Goal: Task Accomplishment & Management: Manage account settings

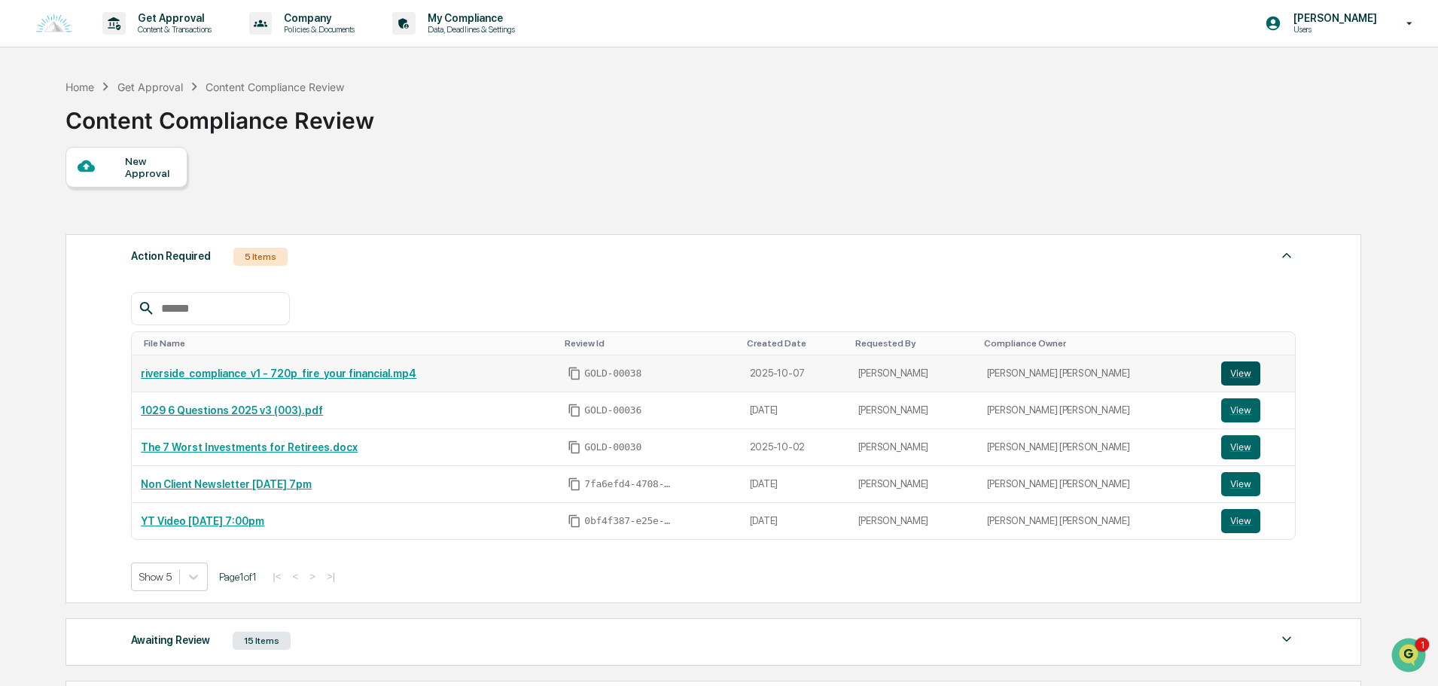
click at [1225, 369] on button "View" at bounding box center [1240, 373] width 39 height 24
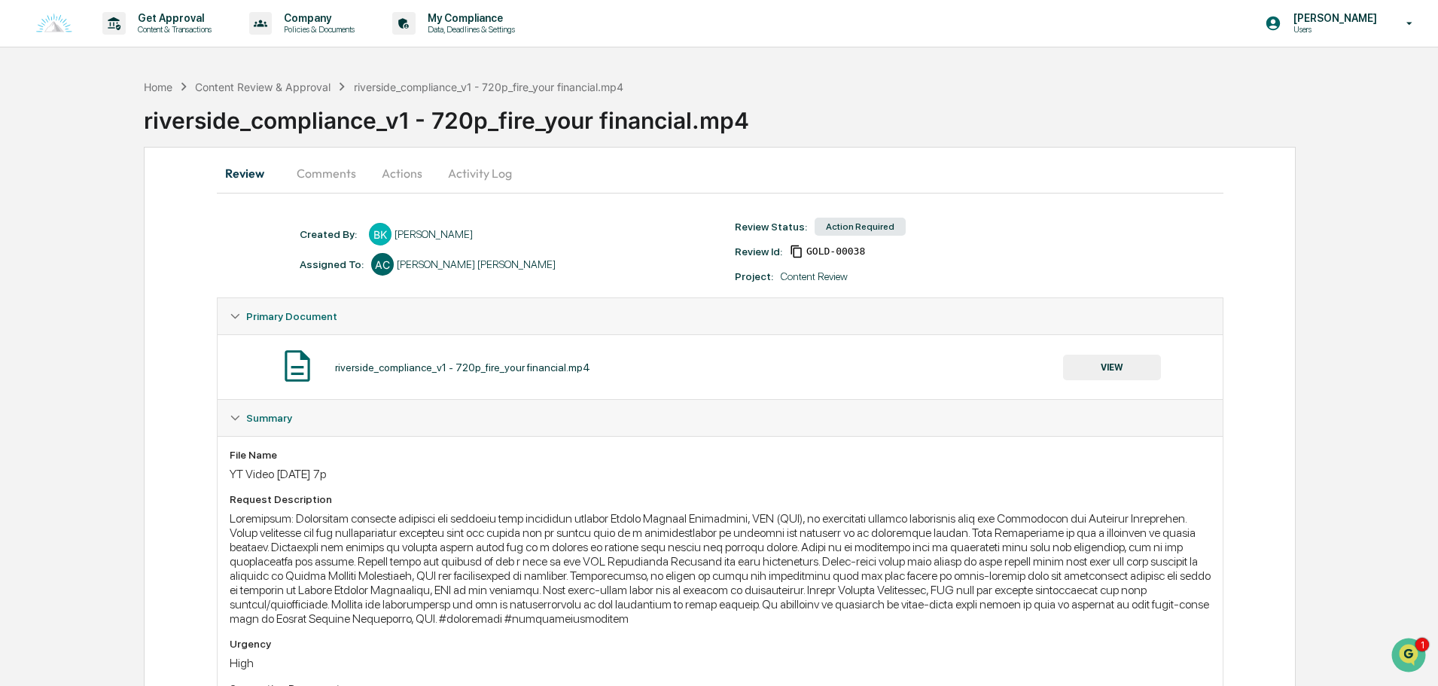
click at [386, 175] on button "Actions" at bounding box center [402, 173] width 68 height 36
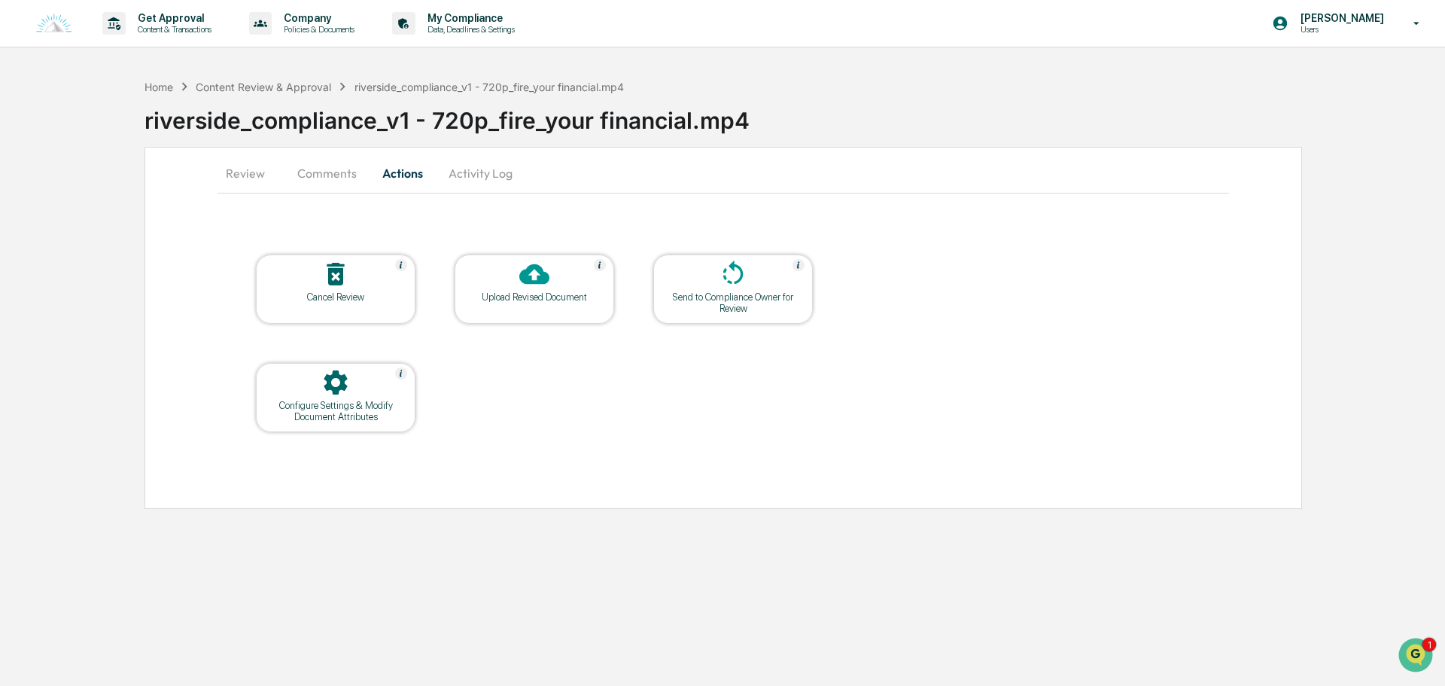
click at [524, 285] on icon at bounding box center [534, 274] width 30 height 30
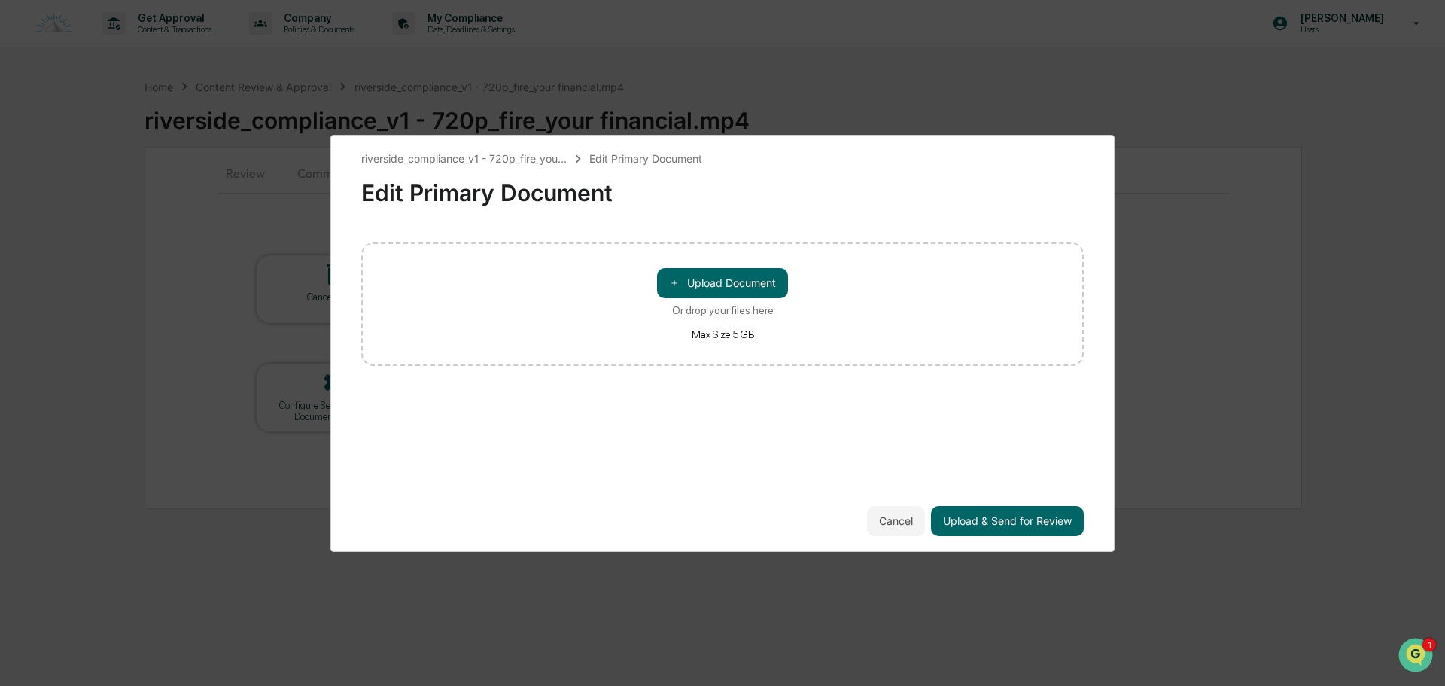
click at [761, 300] on div "＋ Upload Document Or drop your files here Max Size 5 GB" at bounding box center [722, 304] width 131 height 72
click at [0, 0] on input "＋ Upload Document Or drop your files here Max Size 5 GB" at bounding box center [0, 0] width 0 height 0
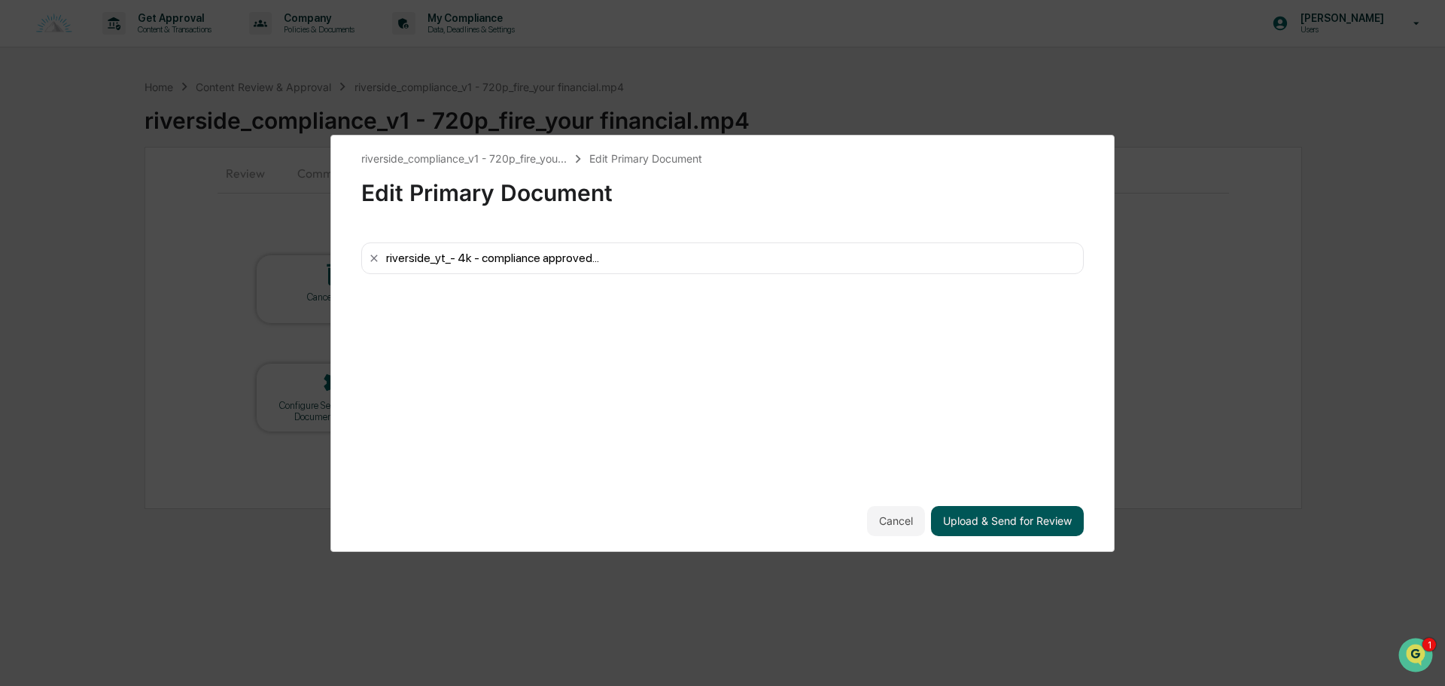
click at [999, 522] on button "Upload & Send for Review" at bounding box center [1007, 521] width 153 height 30
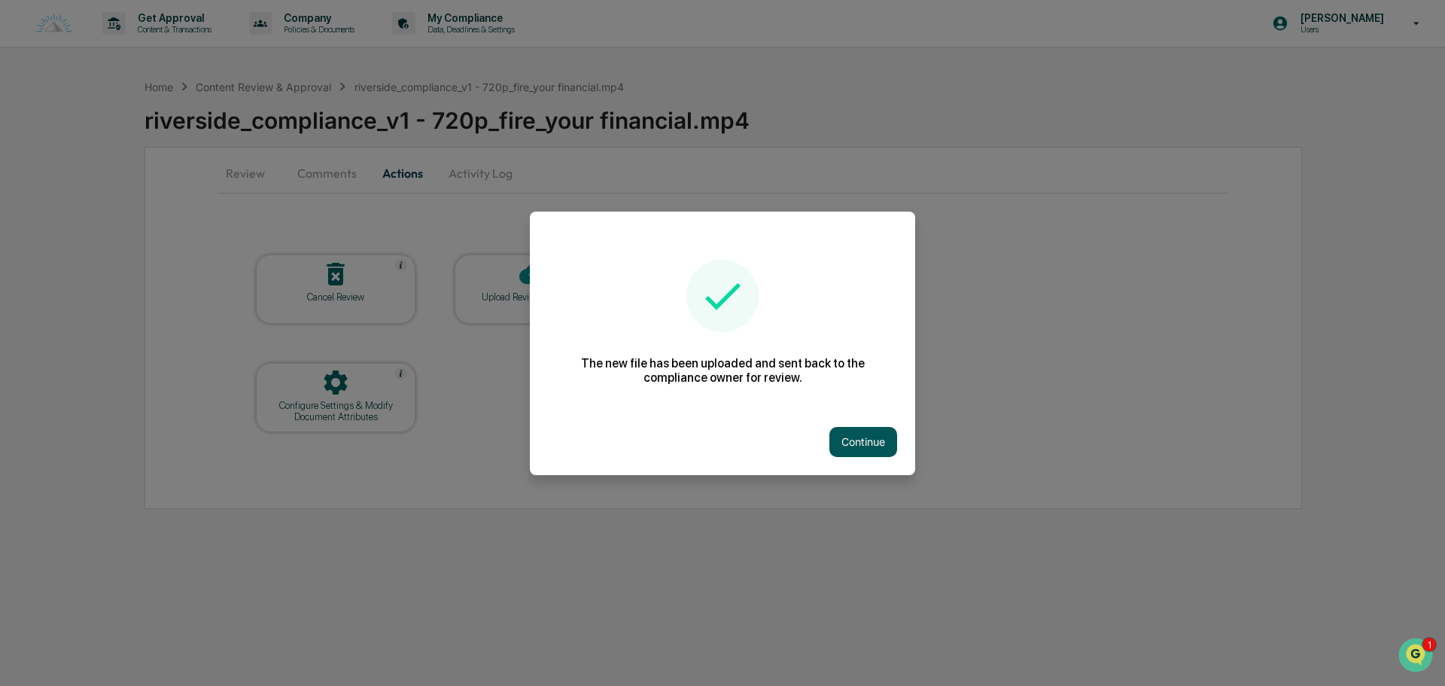
click at [873, 444] on button "Continue" at bounding box center [863, 442] width 68 height 30
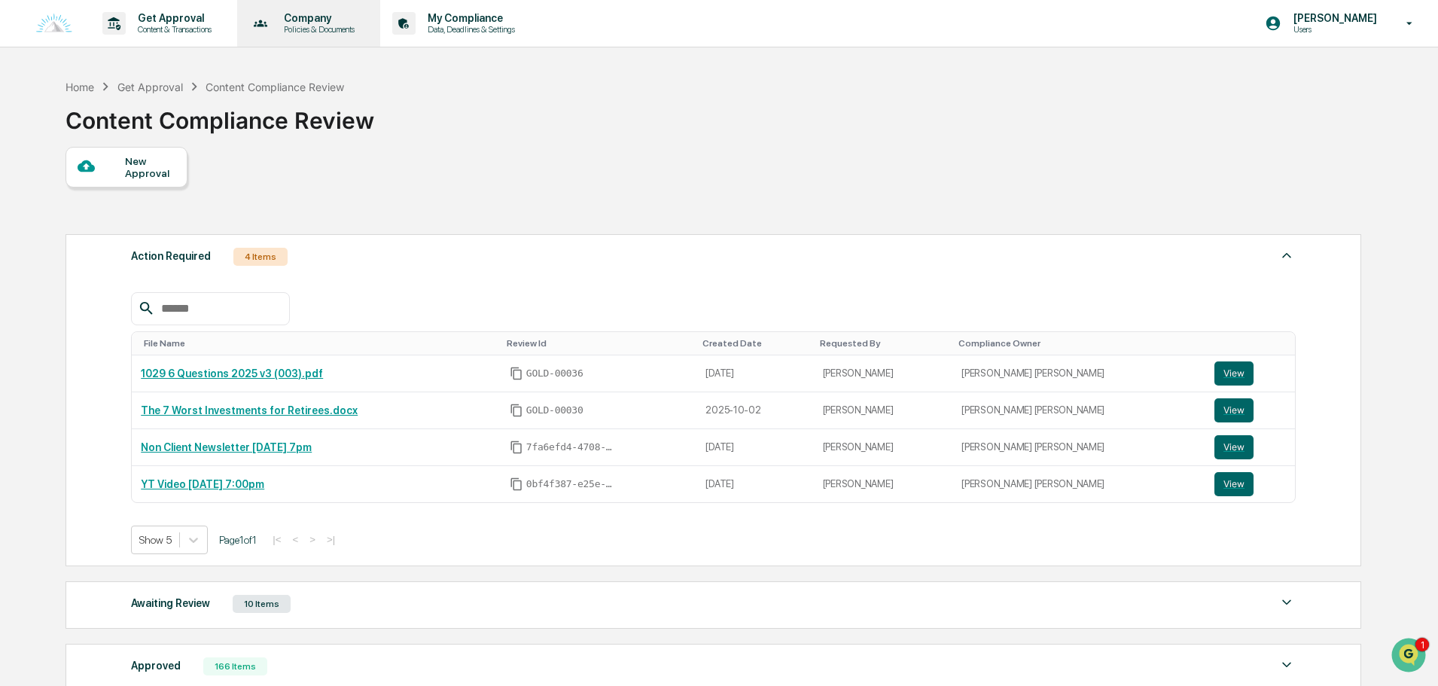
click at [325, 35] on div "Company Policies & Documents" at bounding box center [307, 23] width 129 height 47
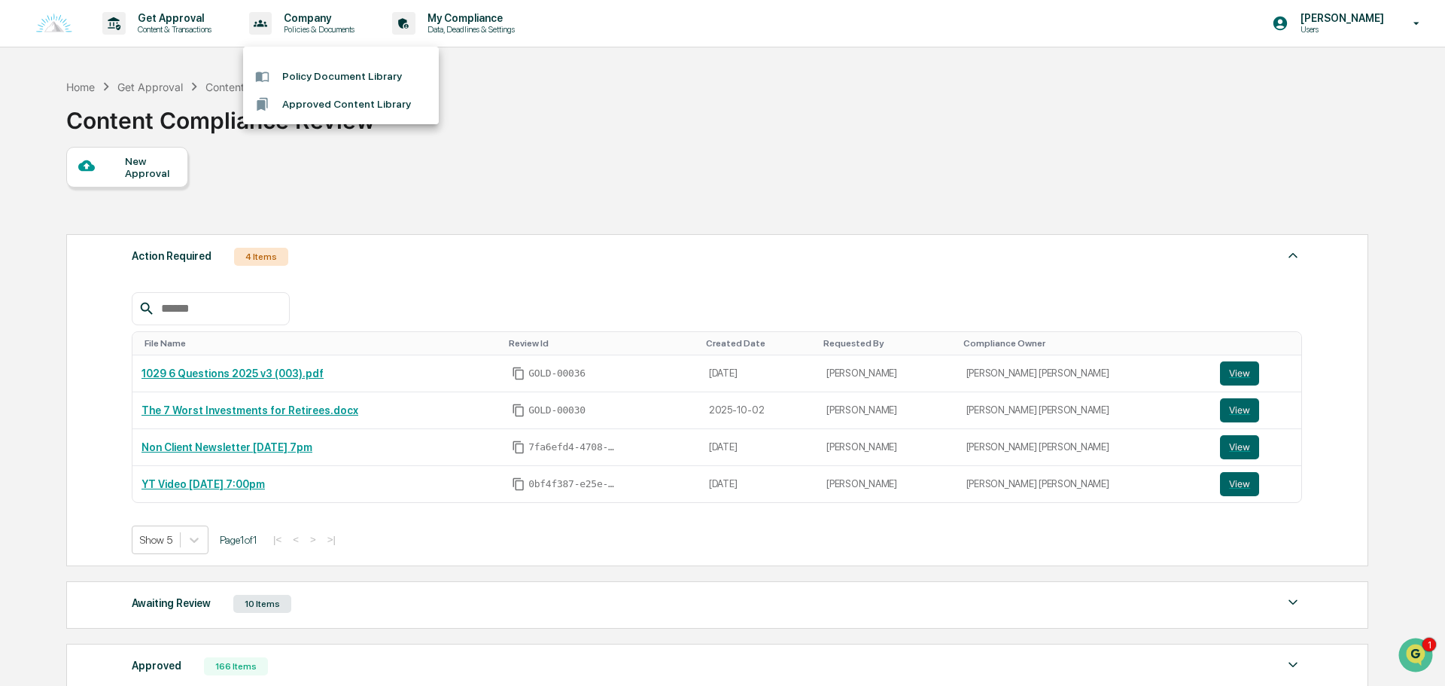
click at [358, 78] on li "Policy Document Library" at bounding box center [341, 76] width 196 height 28
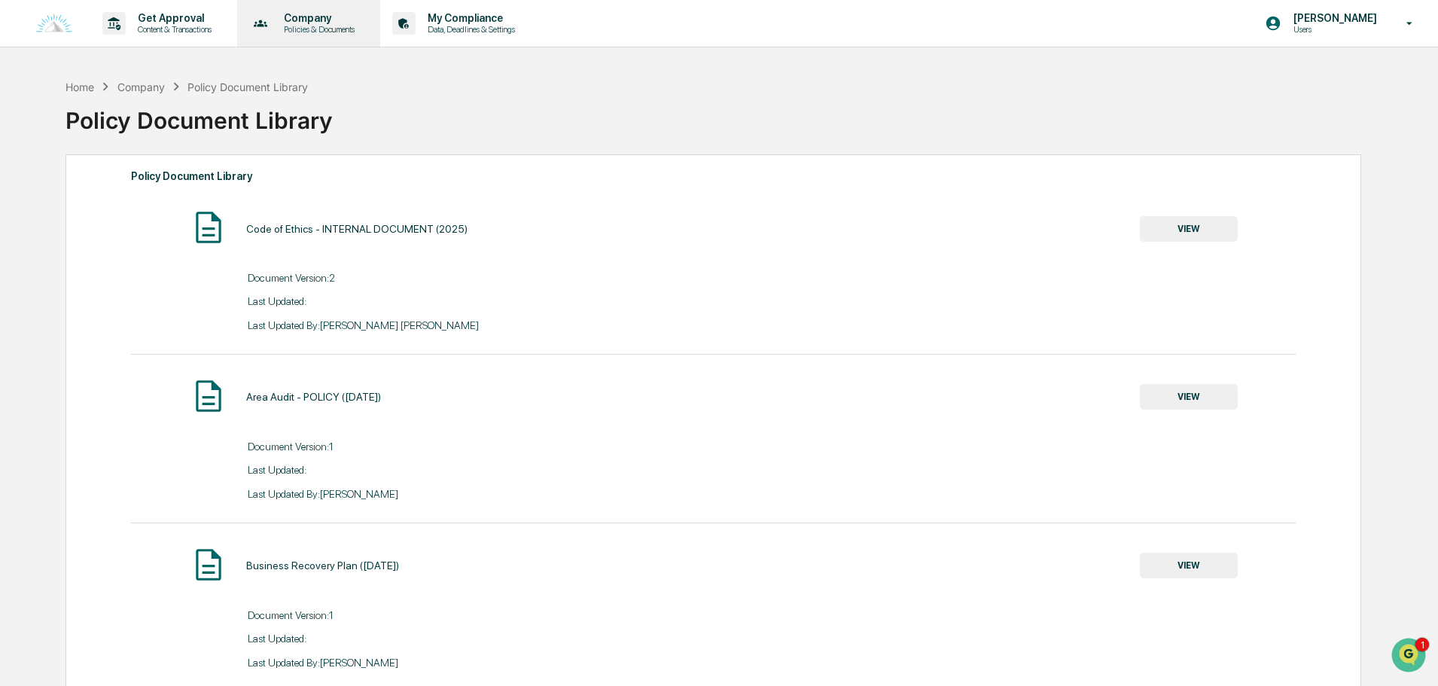
click at [341, 22] on p "Company" at bounding box center [317, 18] width 90 height 12
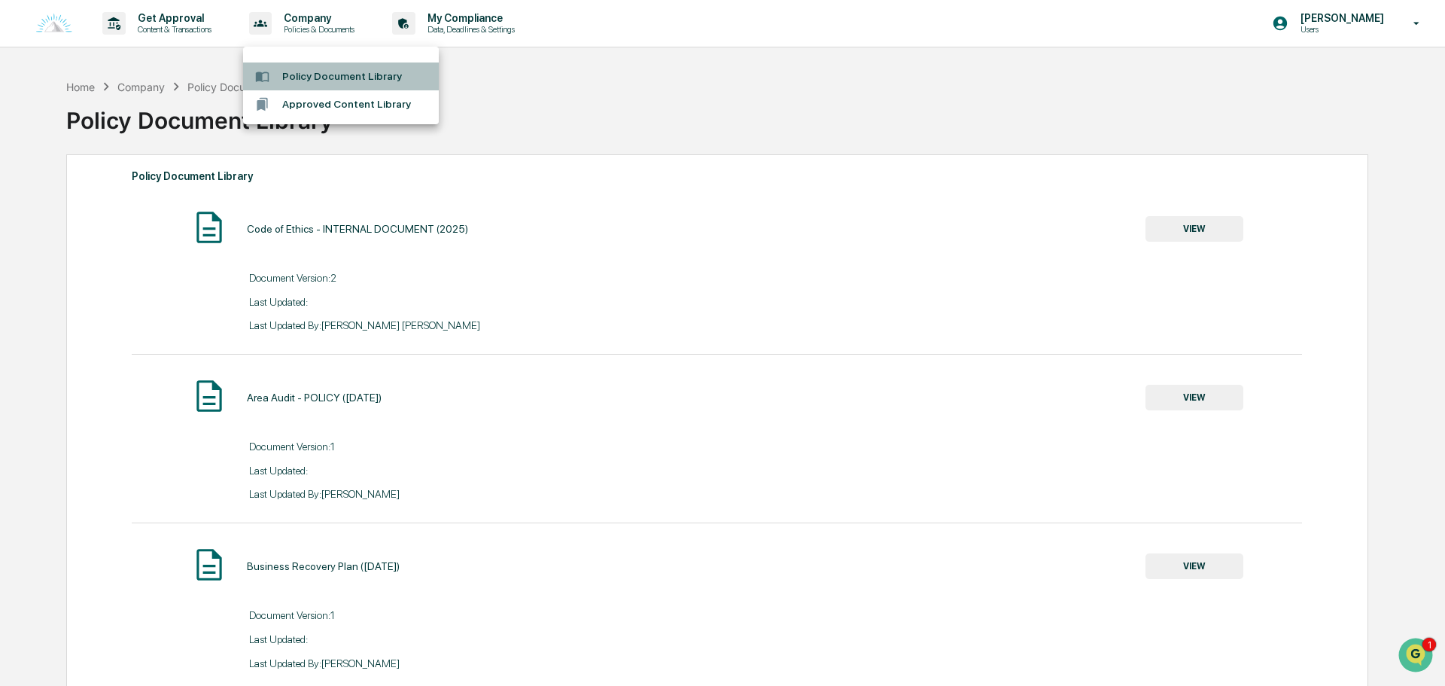
click at [337, 82] on li "Policy Document Library" at bounding box center [341, 76] width 196 height 28
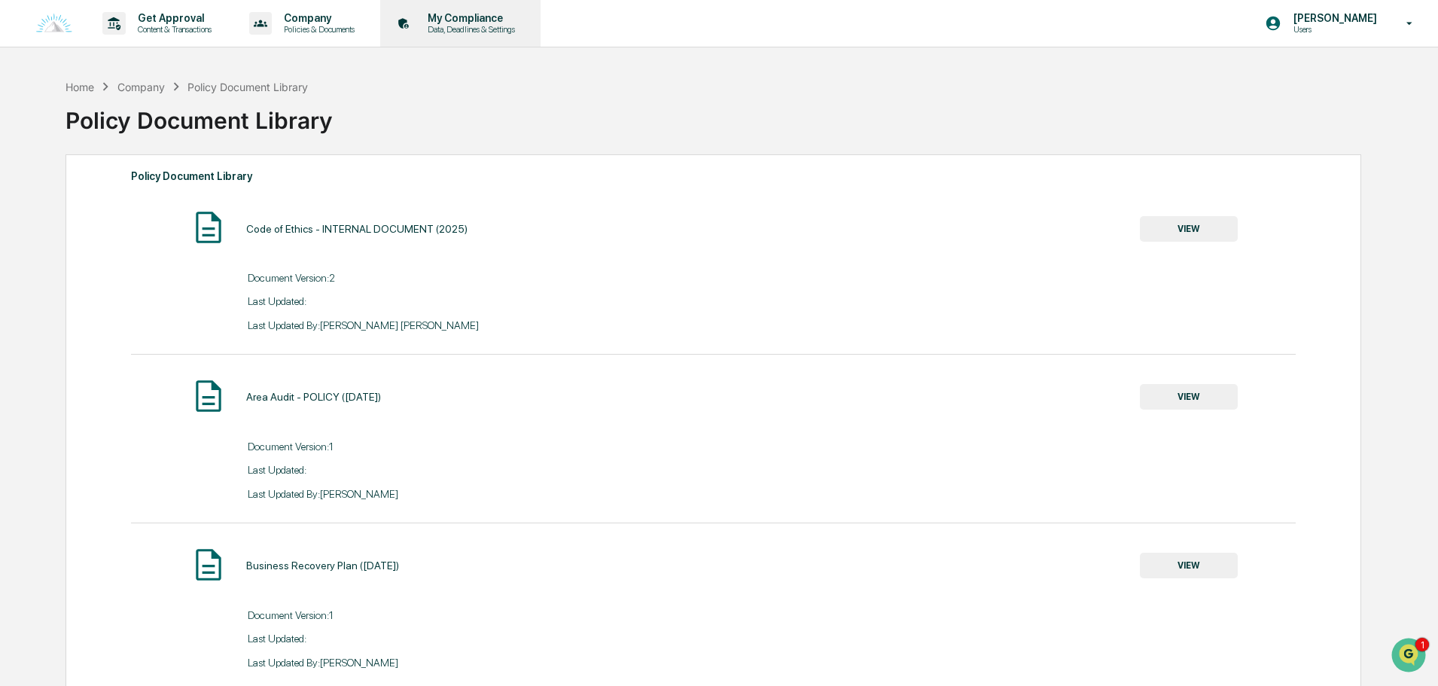
click at [507, 23] on p "My Compliance" at bounding box center [468, 18] width 107 height 12
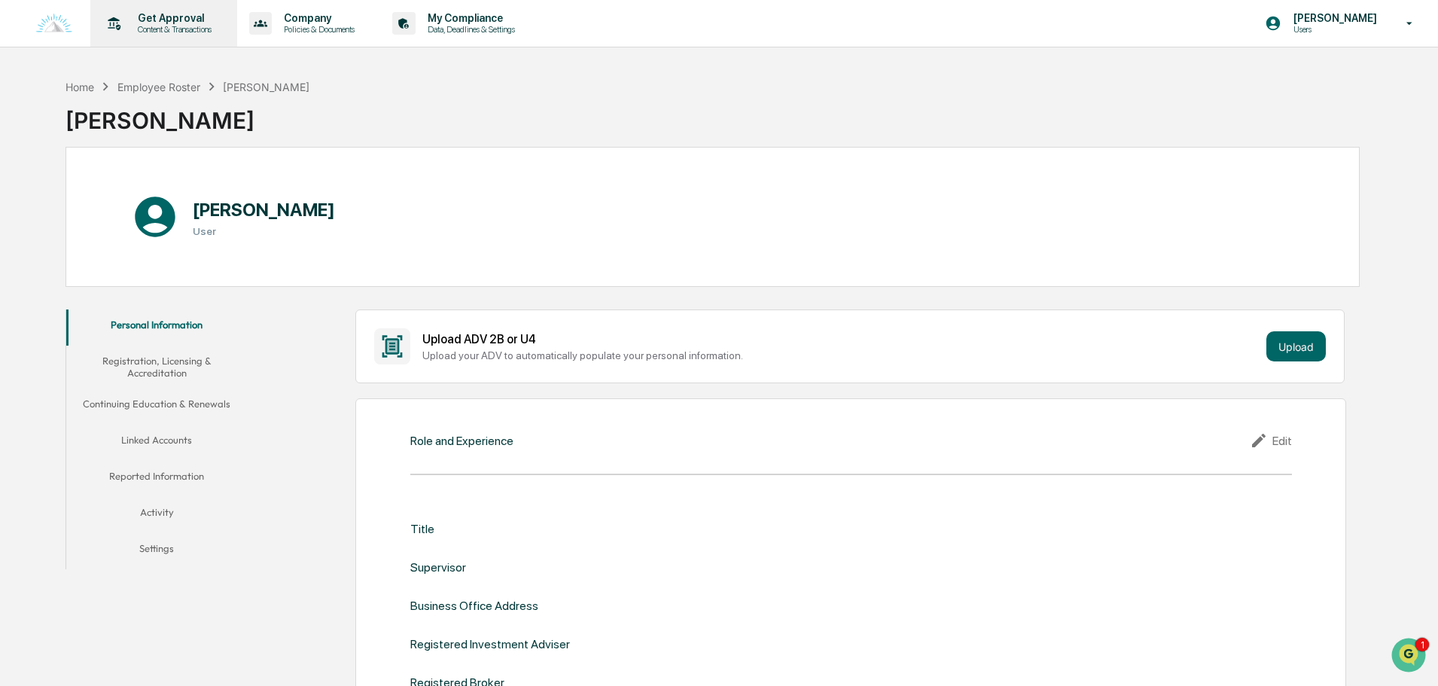
click at [199, 15] on p "Get Approval" at bounding box center [172, 18] width 93 height 12
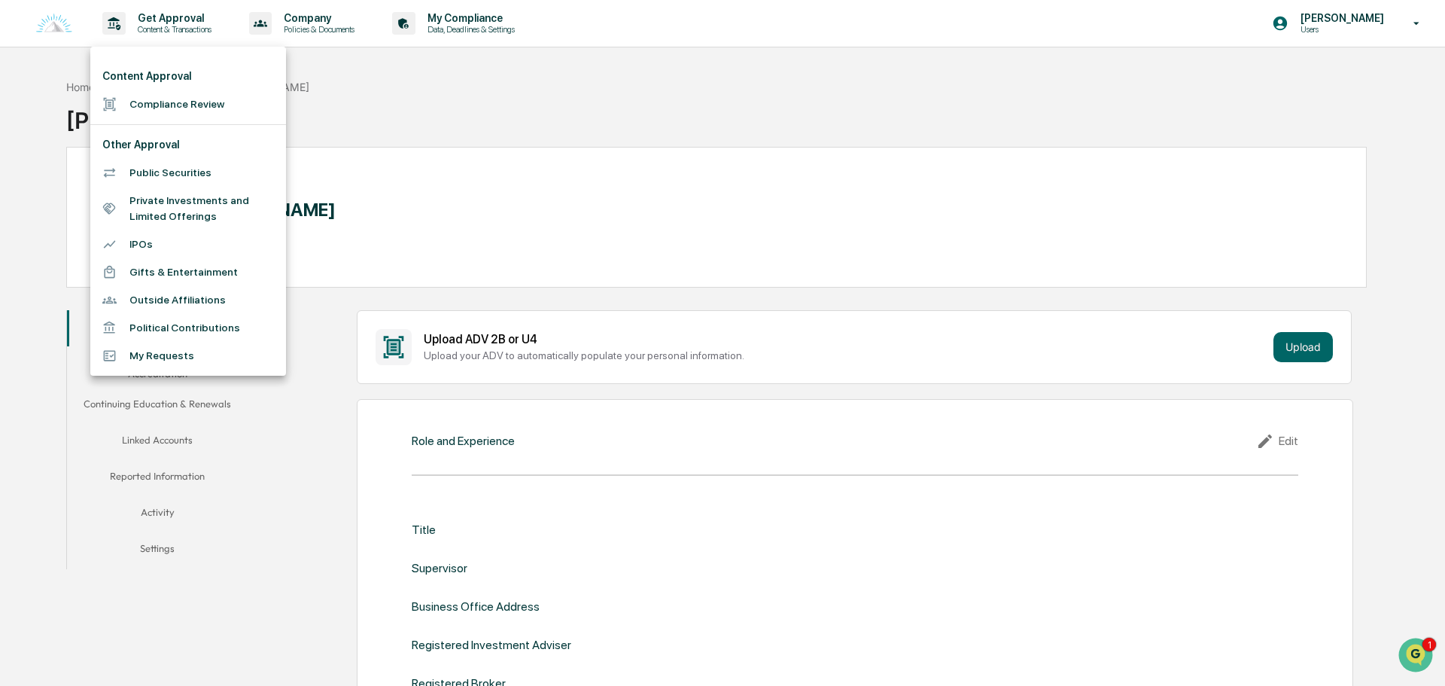
click at [724, 35] on div at bounding box center [722, 343] width 1445 height 686
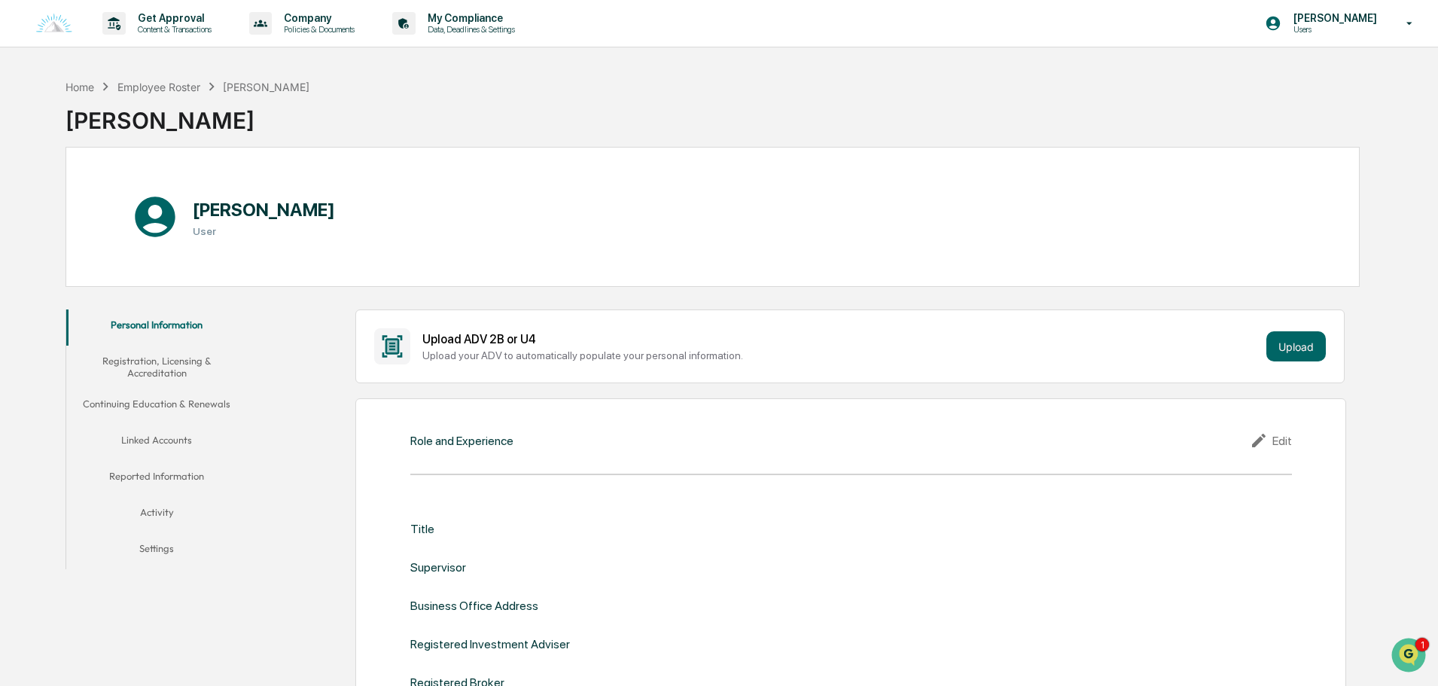
click at [1365, 30] on p "Users" at bounding box center [1332, 29] width 103 height 11
click at [1113, 102] on div at bounding box center [722, 343] width 1445 height 686
click at [148, 29] on p "Content & Transactions" at bounding box center [172, 29] width 93 height 11
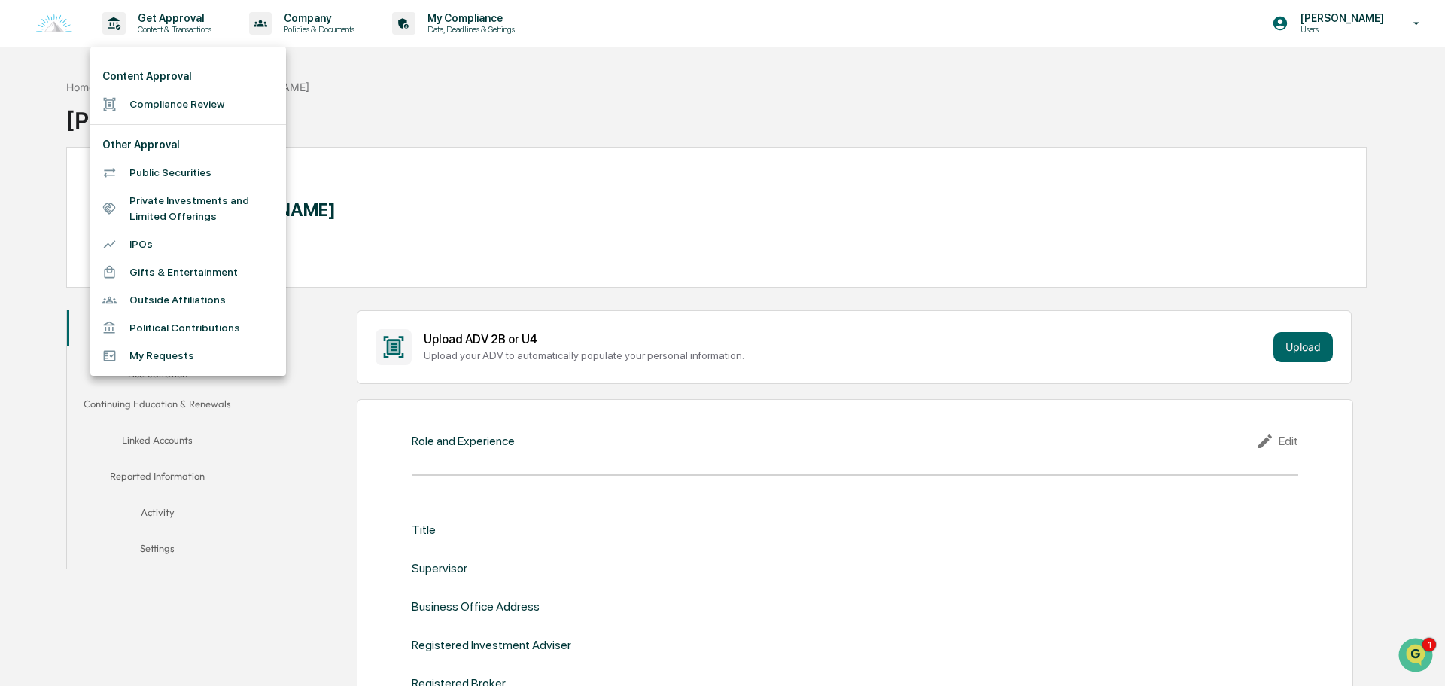
click at [49, 29] on div at bounding box center [722, 343] width 1445 height 686
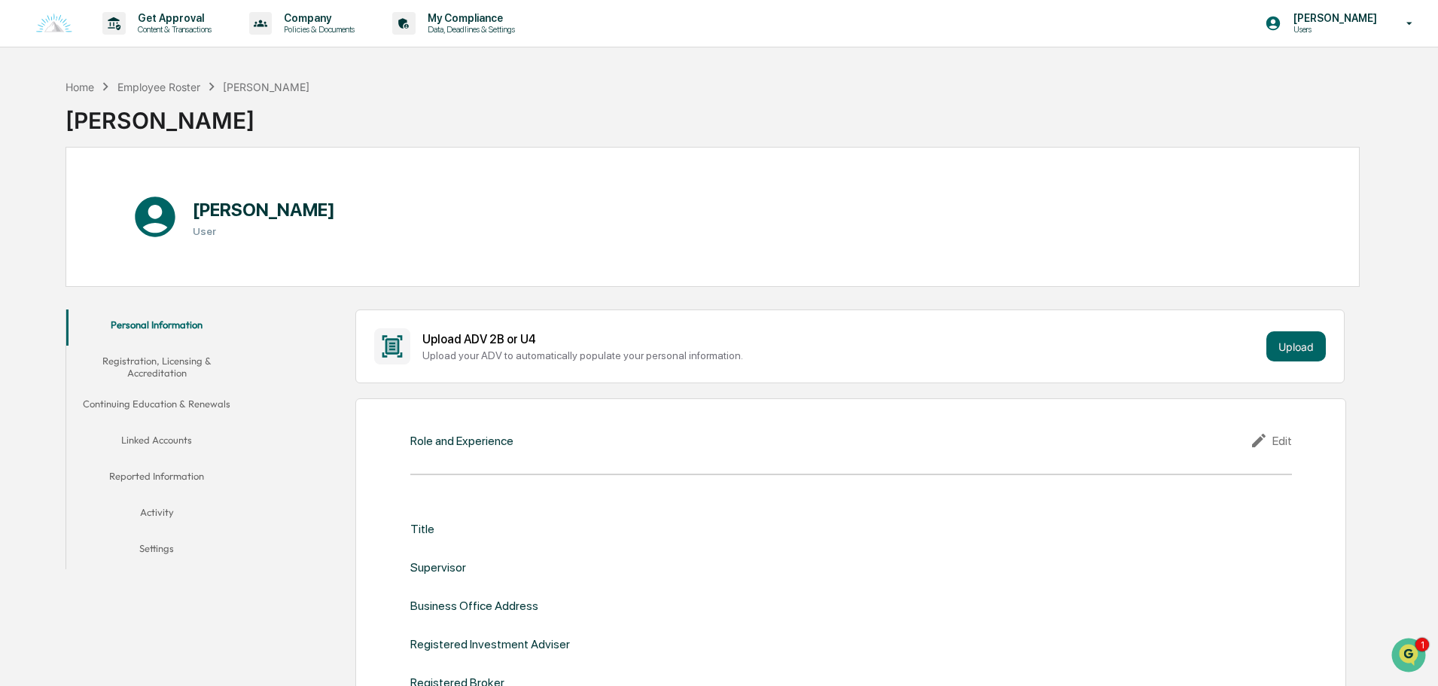
click at [52, 23] on img at bounding box center [54, 24] width 36 height 20
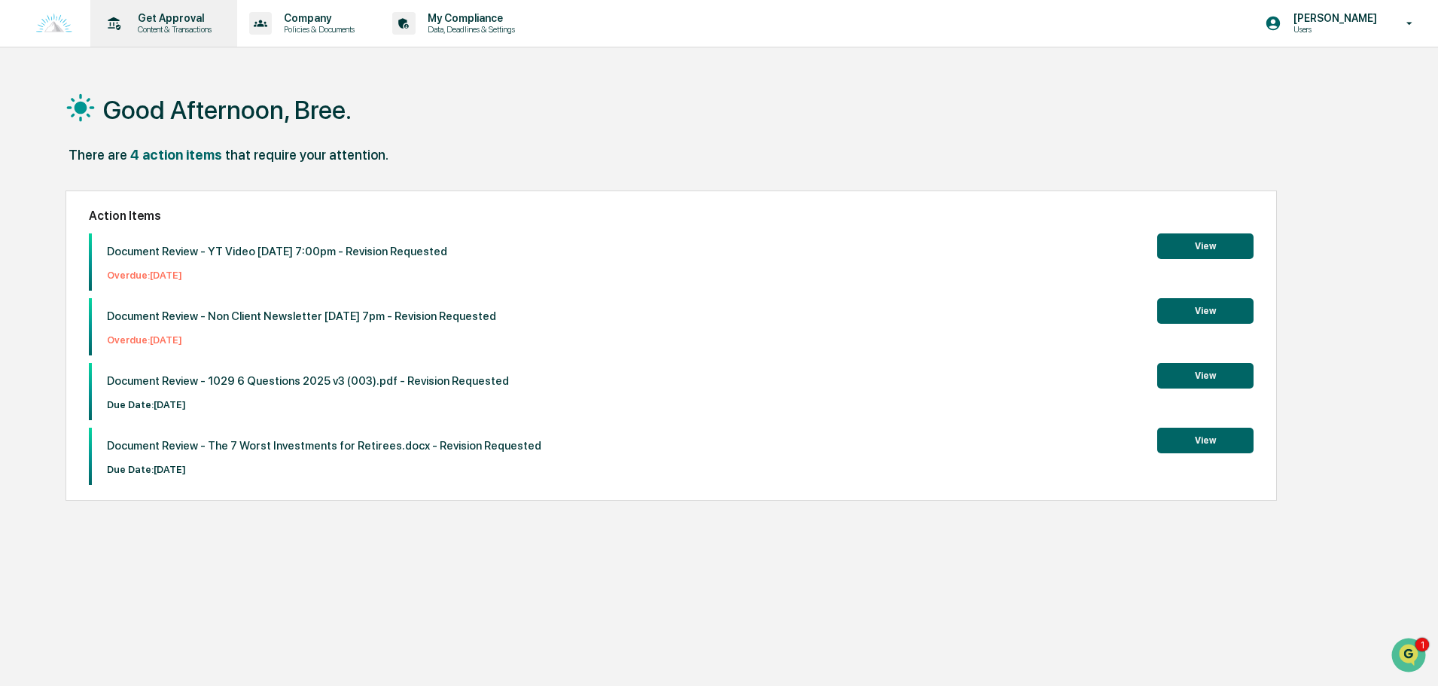
click at [158, 33] on p "Content & Transactions" at bounding box center [172, 29] width 93 height 11
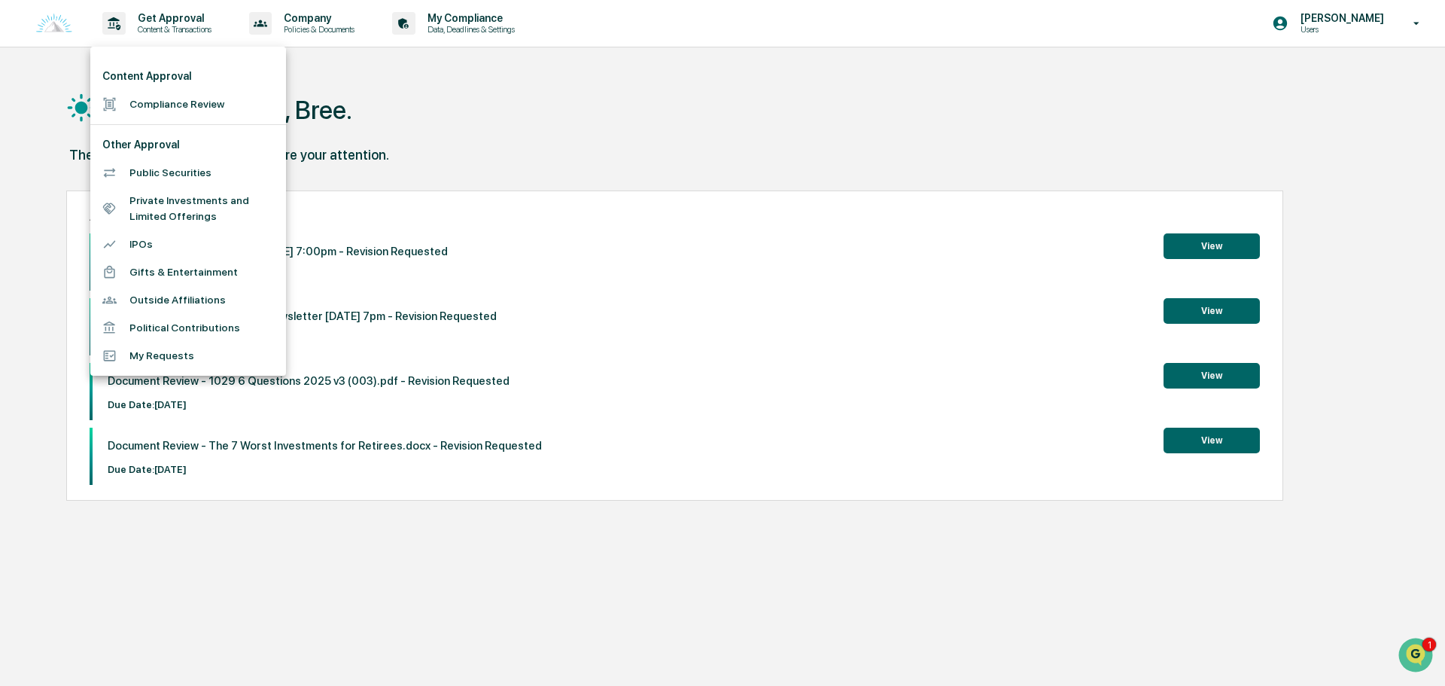
click at [750, 135] on div at bounding box center [722, 343] width 1445 height 686
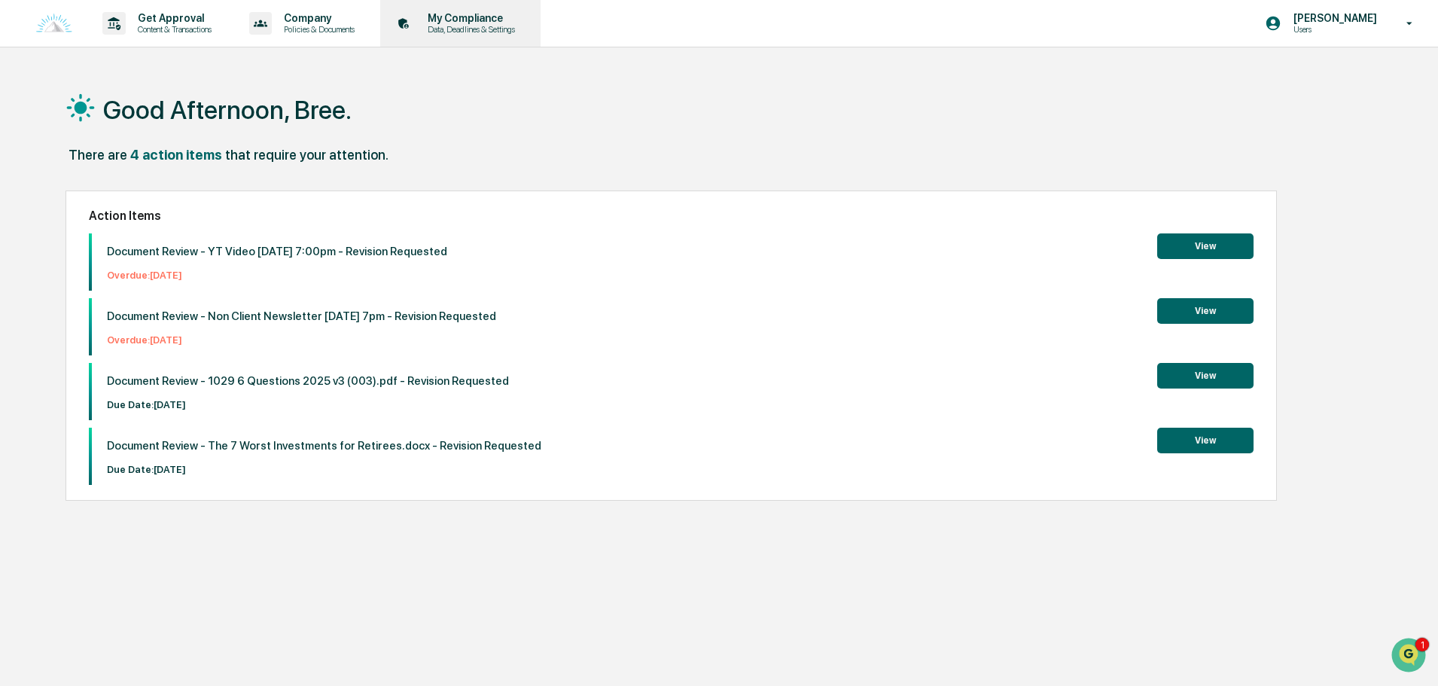
click at [469, 29] on p "Data, Deadlines & Settings" at bounding box center [468, 29] width 107 height 11
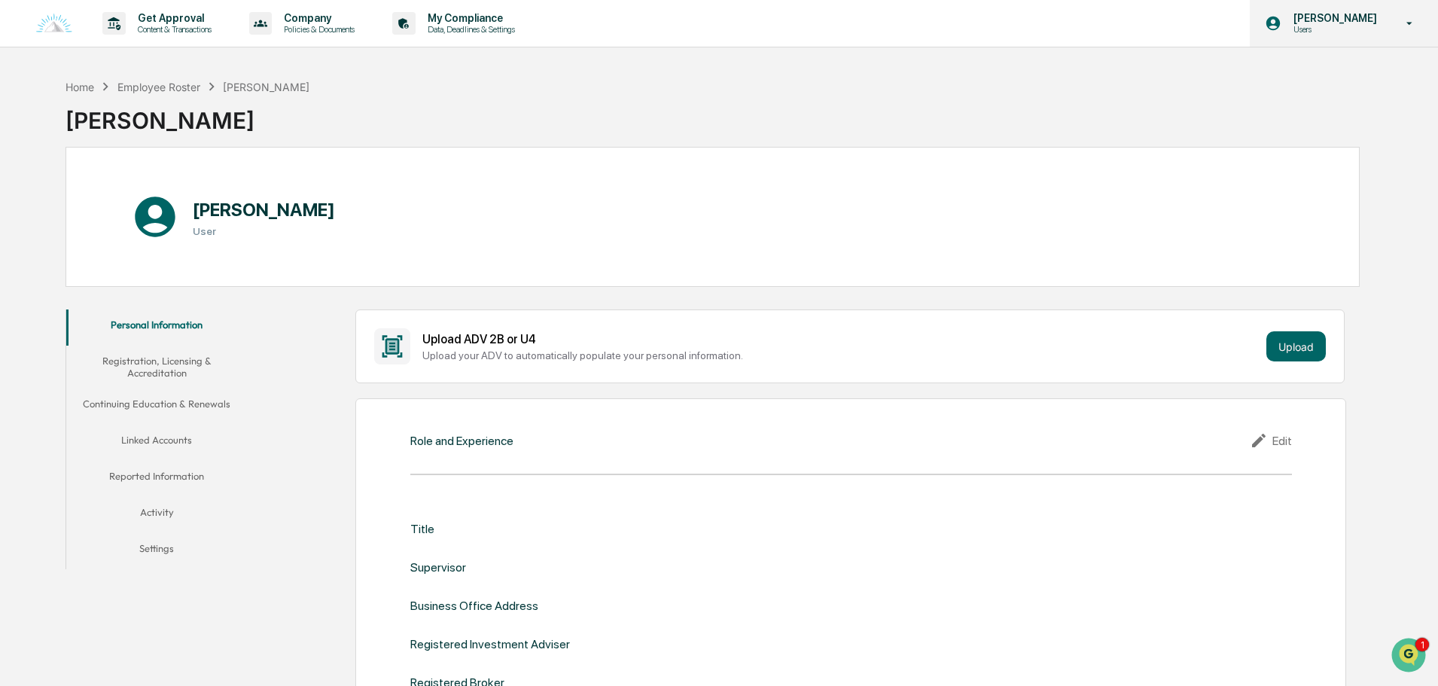
click at [1338, 29] on p "Users" at bounding box center [1332, 29] width 103 height 11
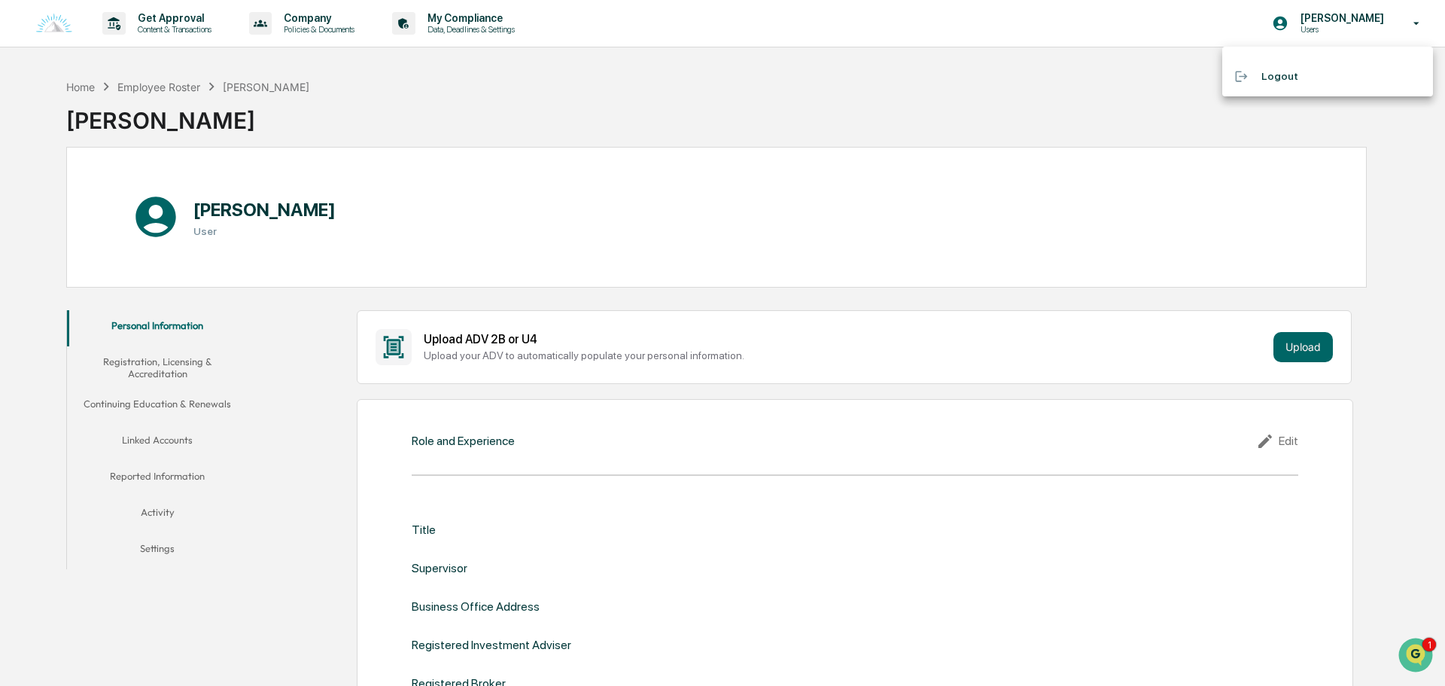
click at [1055, 95] on div at bounding box center [722, 343] width 1445 height 686
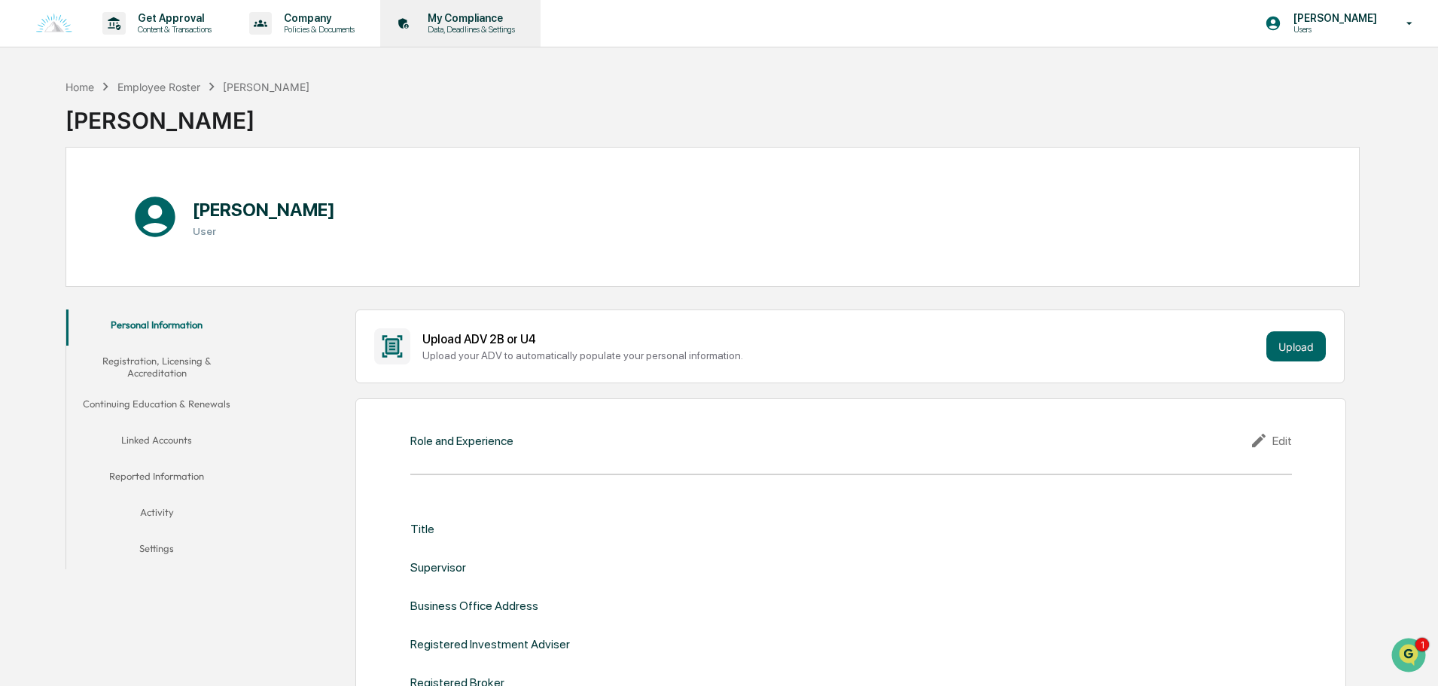
click at [457, 28] on p "Data, Deadlines & Settings" at bounding box center [468, 29] width 107 height 11
click at [169, 45] on div "Get Approval Content & Transactions" at bounding box center [162, 23] width 132 height 47
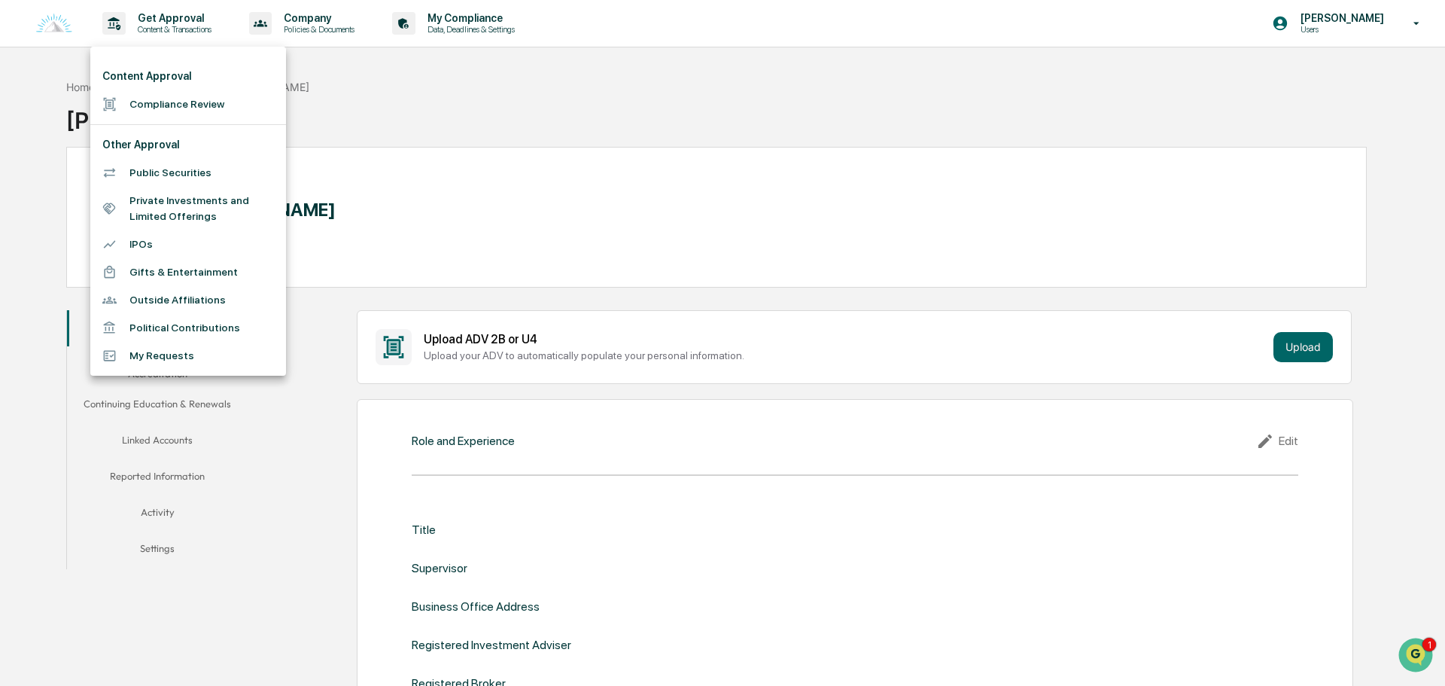
click at [164, 105] on li "Compliance Review" at bounding box center [188, 104] width 196 height 28
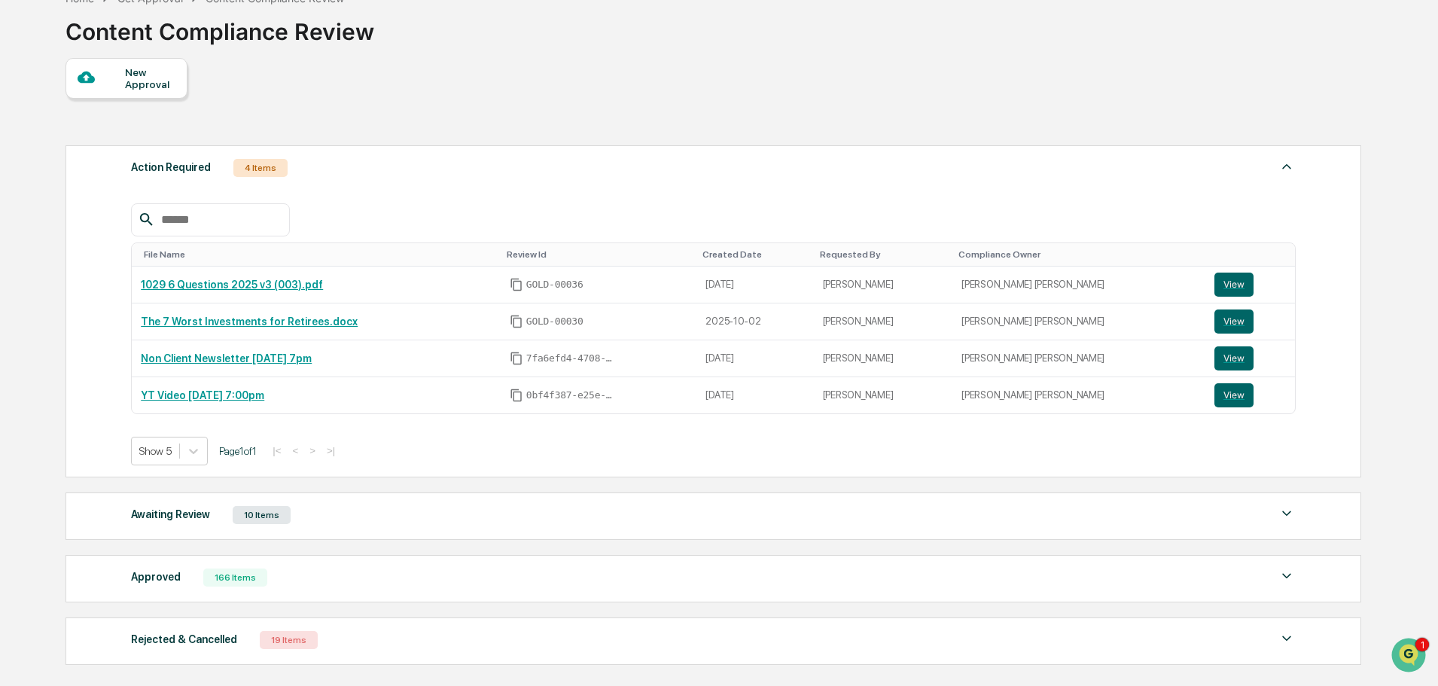
scroll to position [204, 0]
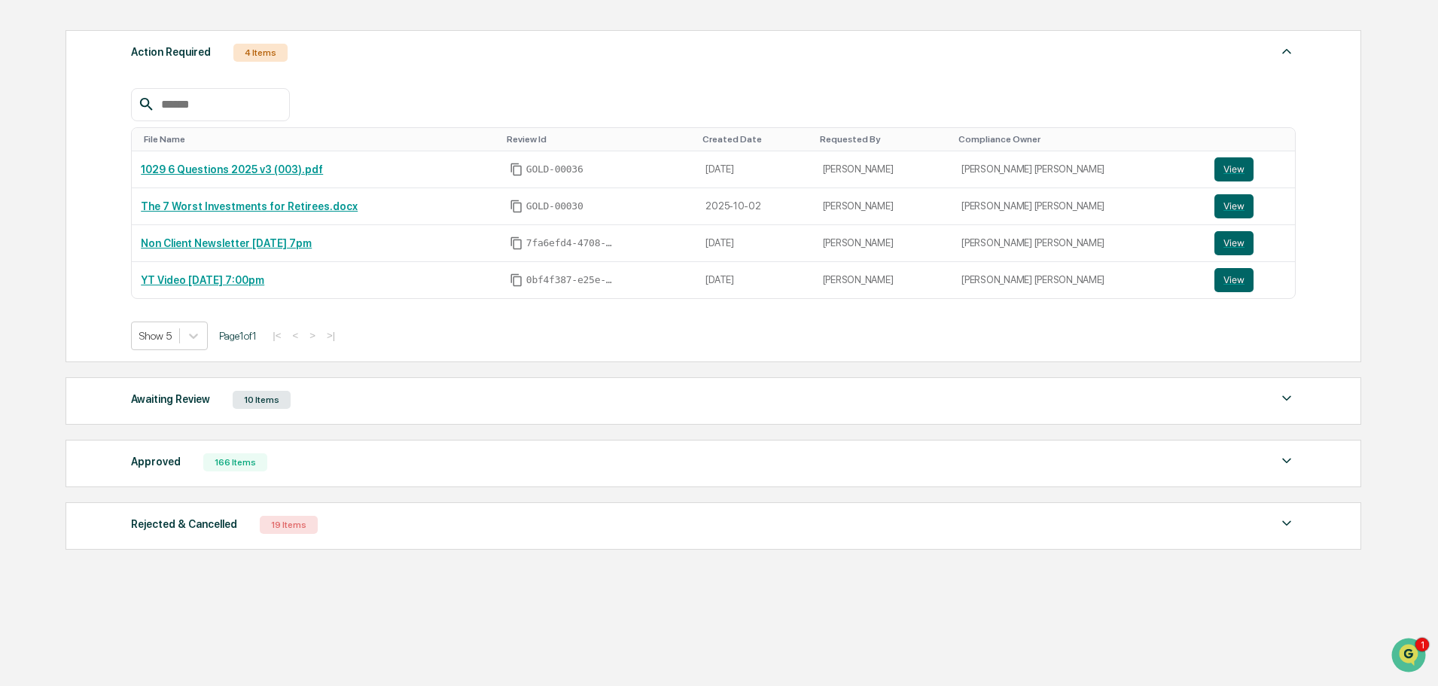
click at [322, 398] on div "Awaiting Review 10 Items" at bounding box center [713, 399] width 1164 height 21
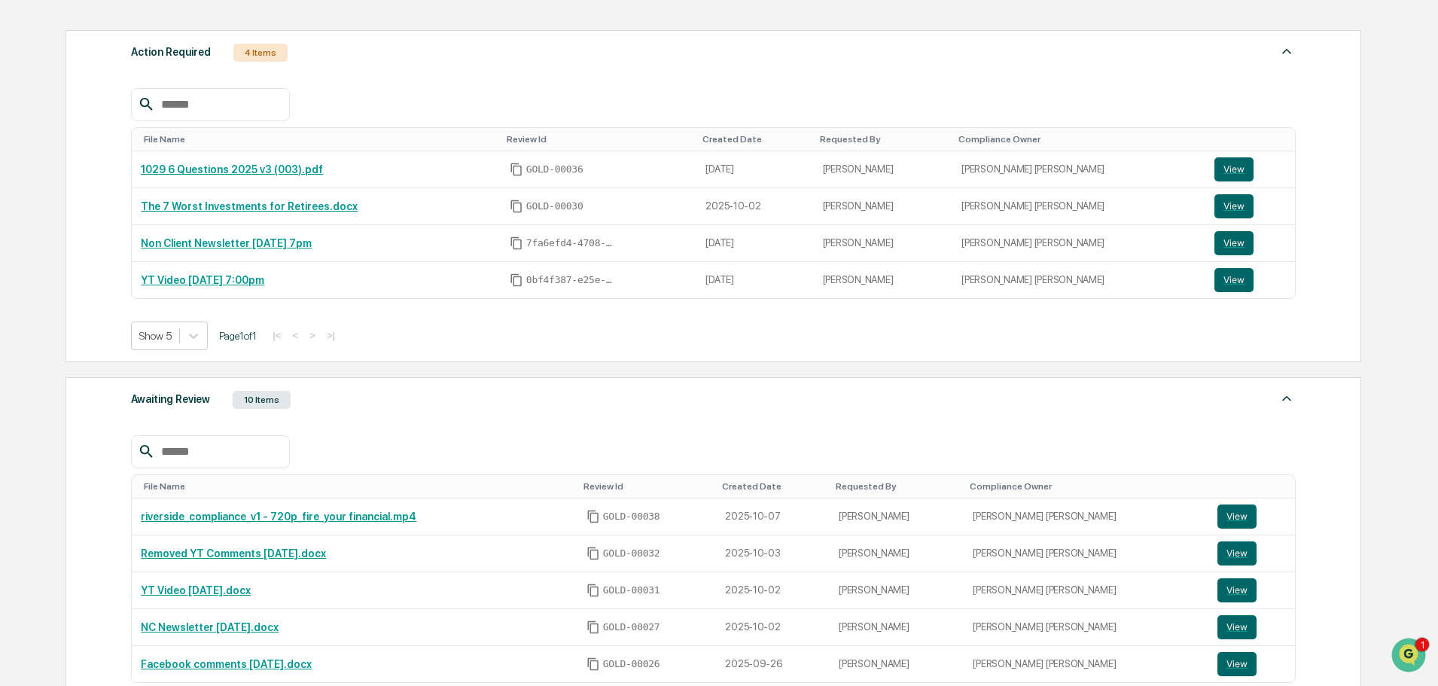
click at [322, 399] on div "Awaiting Review 10 Items" at bounding box center [713, 399] width 1164 height 21
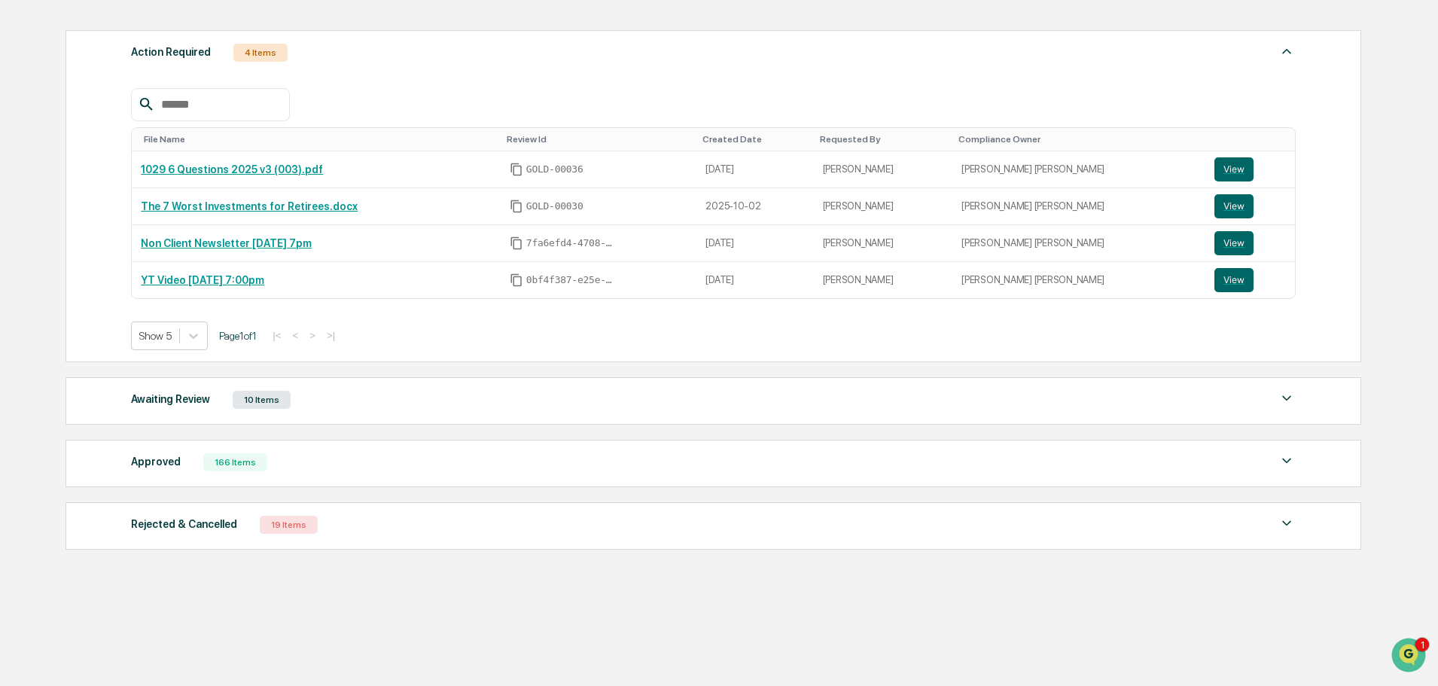
click at [322, 399] on div "Awaiting Review 10 Items" at bounding box center [713, 399] width 1164 height 21
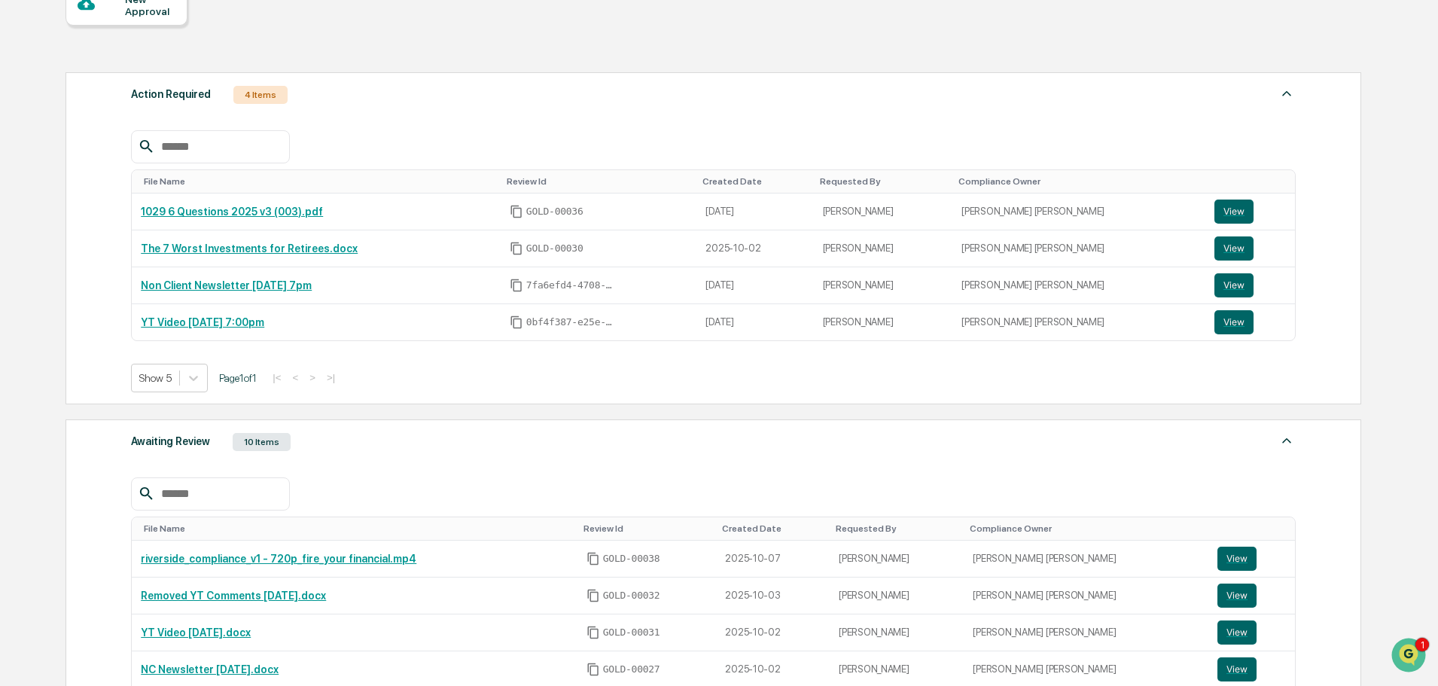
scroll to position [129, 0]
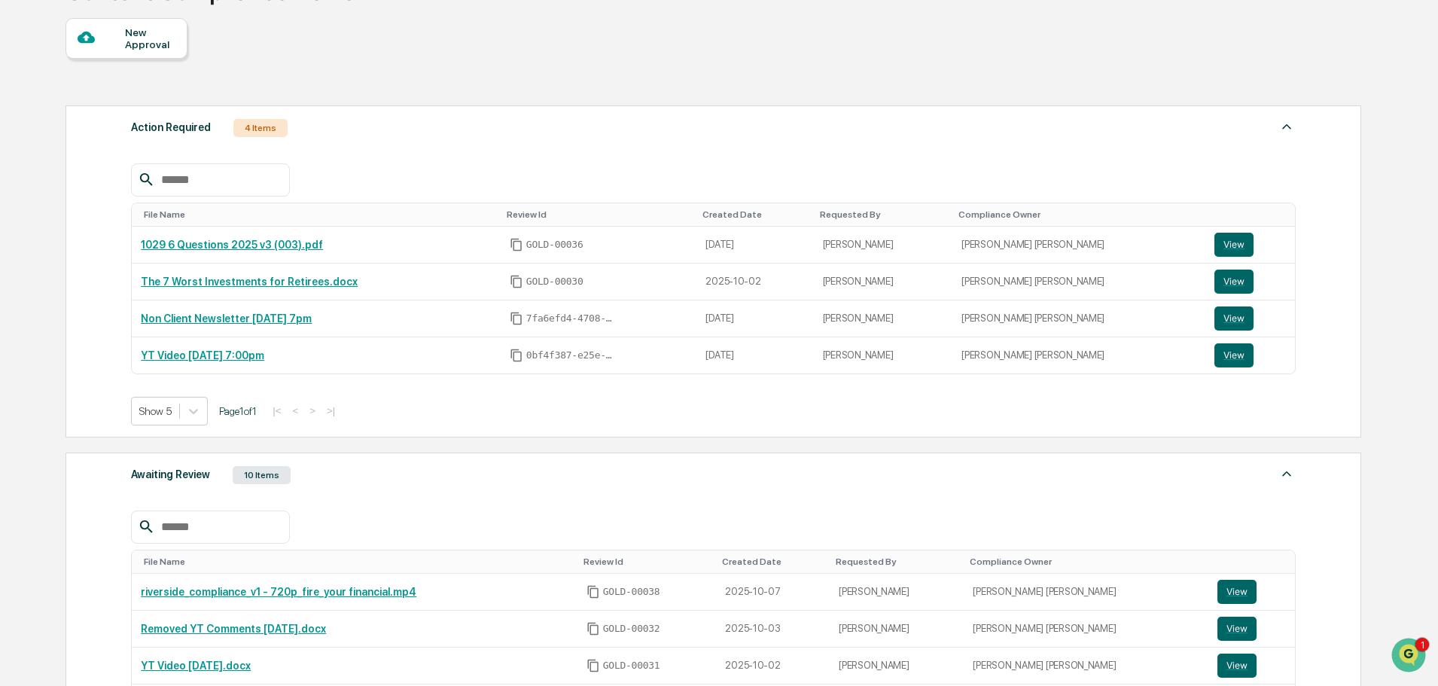
click at [452, 138] on div "Action Required 4 Items File Name Review Id Created Date Requested By Complianc…" at bounding box center [712, 271] width 1295 height 332
click at [460, 137] on div "Action Required 4 Items" at bounding box center [713, 127] width 1164 height 21
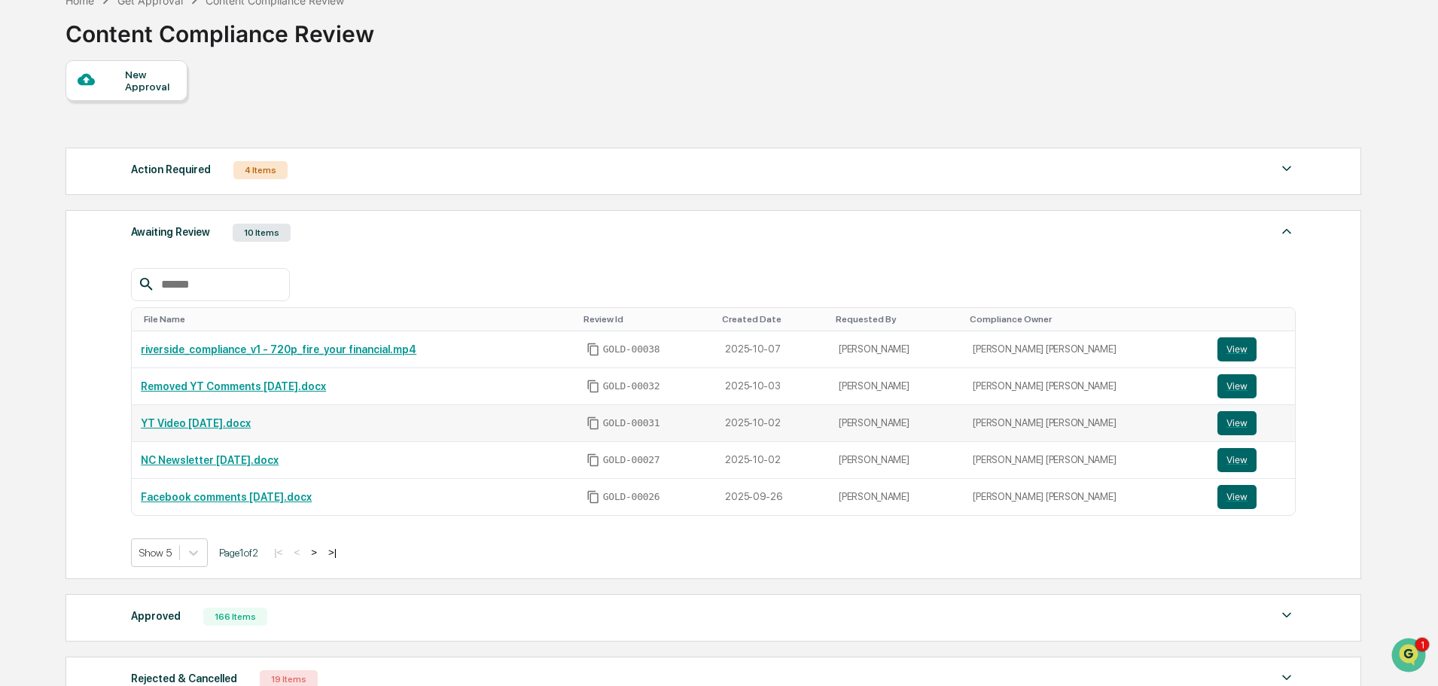
scroll to position [0, 0]
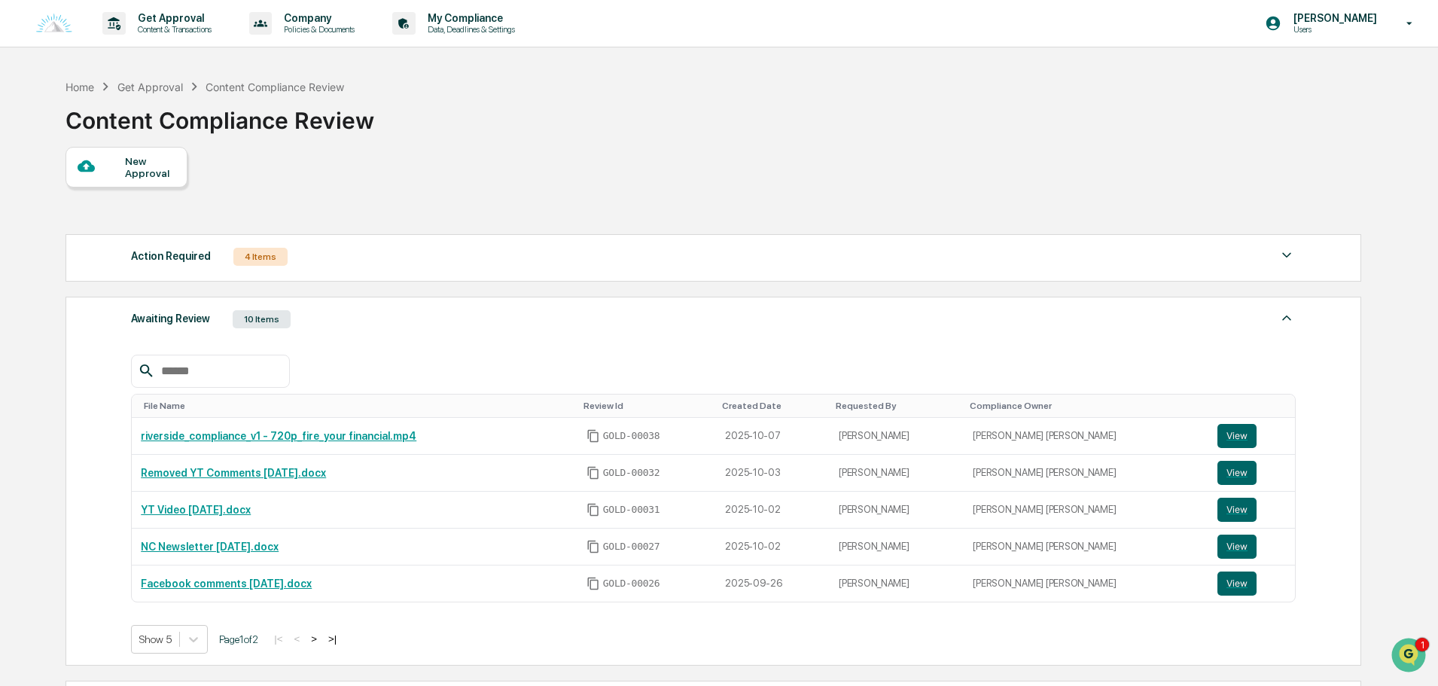
click at [317, 638] on button ">" at bounding box center [313, 638] width 15 height 13
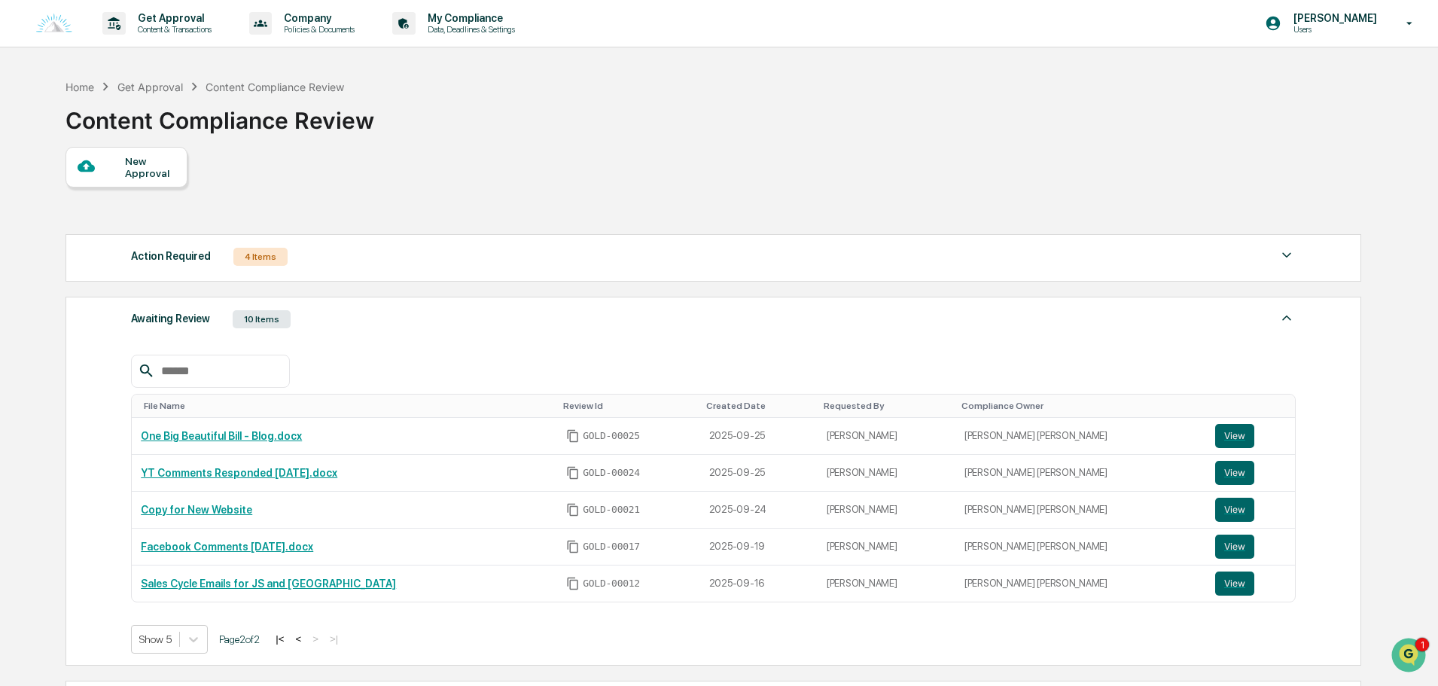
click at [303, 638] on button "<" at bounding box center [298, 638] width 15 height 13
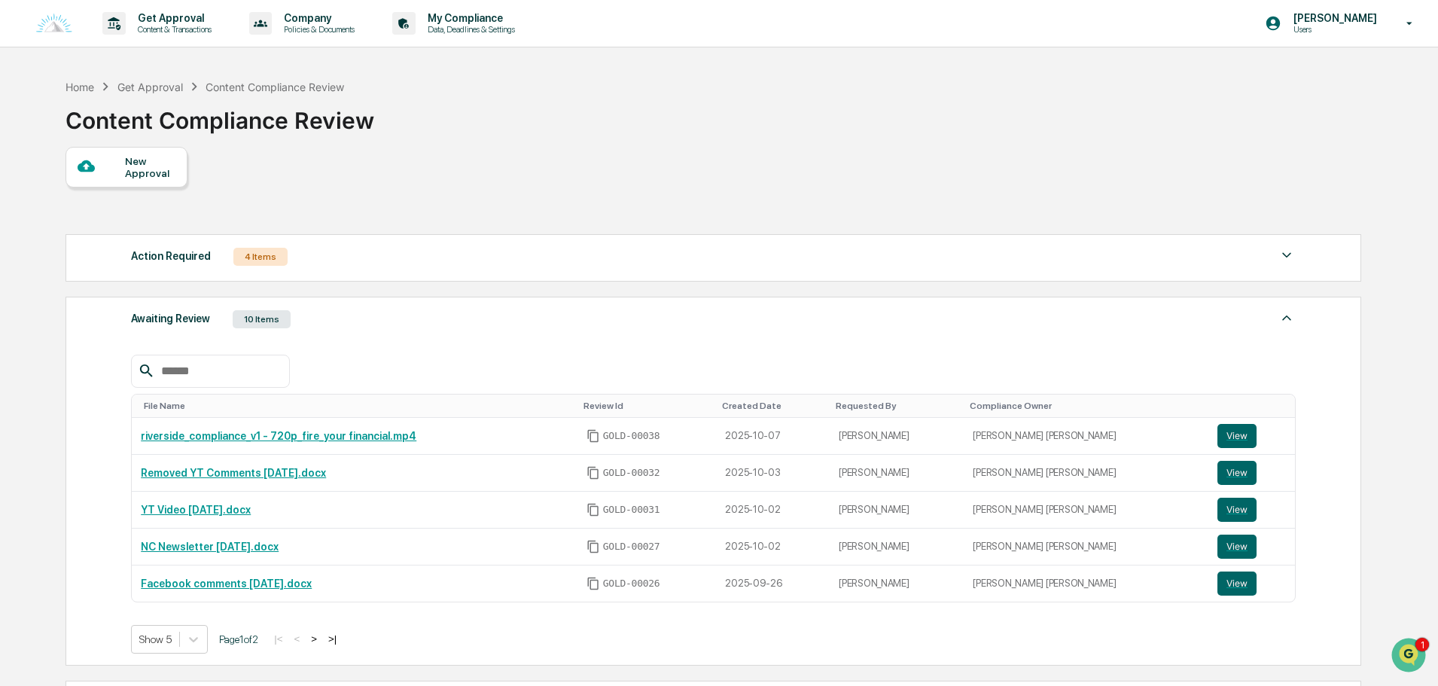
click at [321, 637] on button ">" at bounding box center [313, 638] width 15 height 13
